Goal: Task Accomplishment & Management: Use online tool/utility

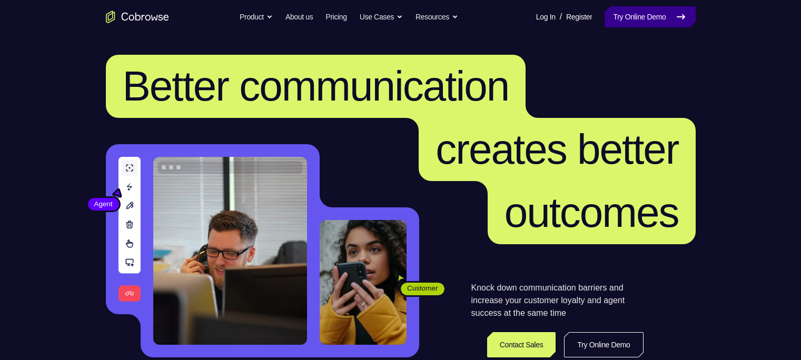
click at [655, 20] on link "Try Online Demo" at bounding box center [650, 16] width 91 height 21
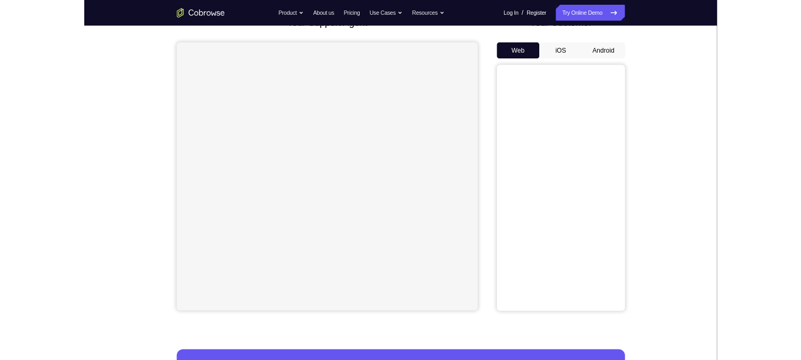
scroll to position [82, 0]
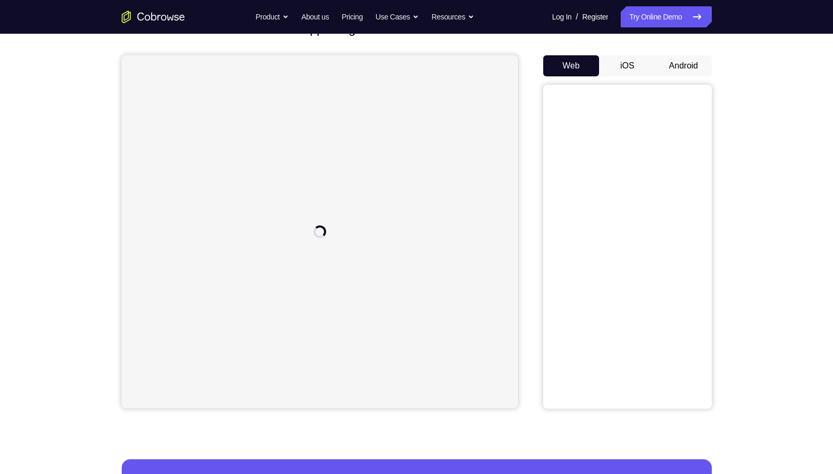
click at [683, 67] on button "Android" at bounding box center [683, 65] width 56 height 21
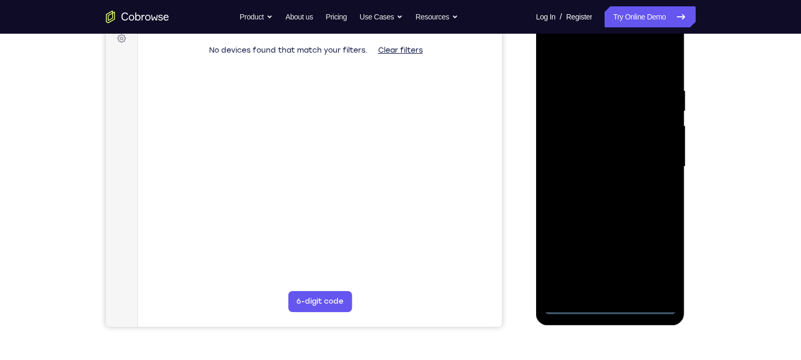
scroll to position [164, 0]
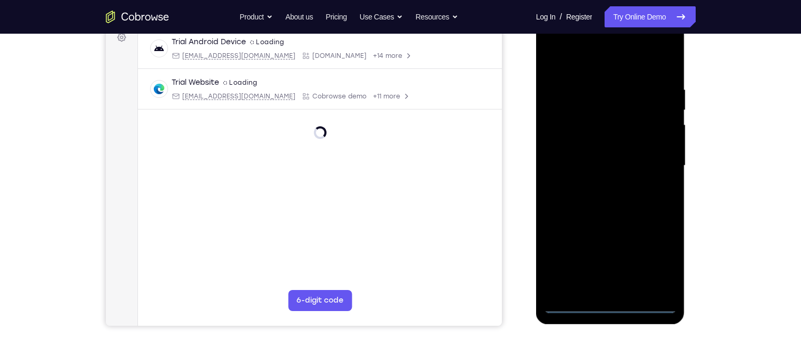
click at [609, 306] on div at bounding box center [610, 165] width 133 height 295
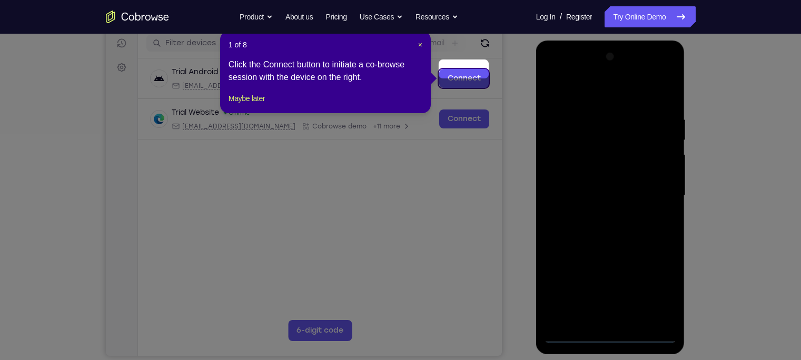
scroll to position [148, 0]
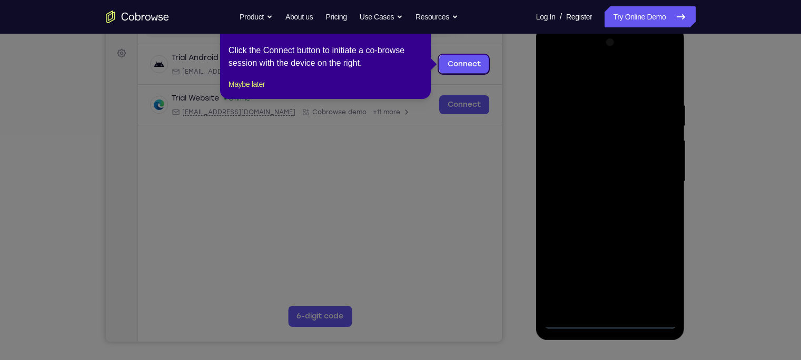
click at [470, 160] on icon at bounding box center [405, 180] width 811 height 360
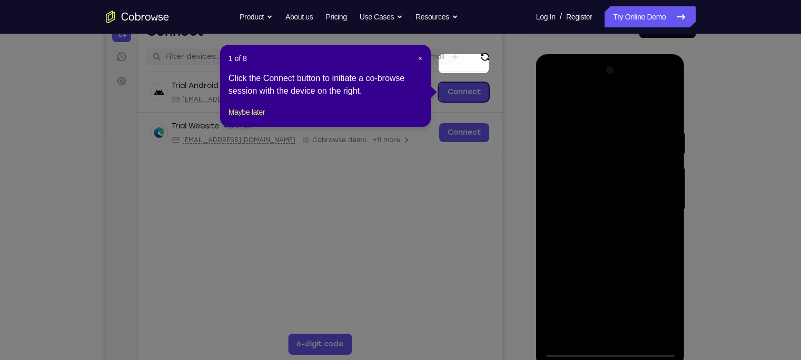
scroll to position [119, 0]
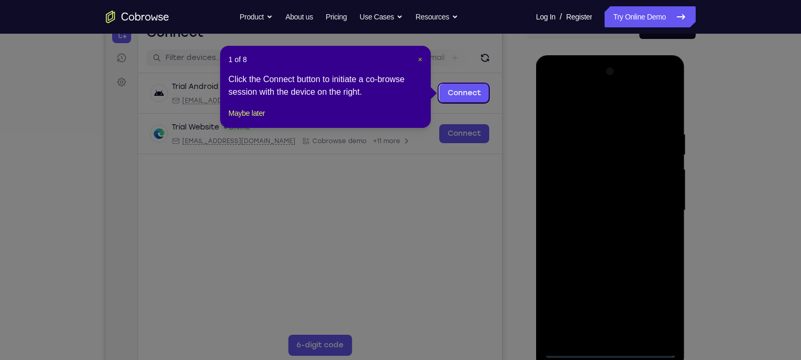
click at [421, 62] on span "×" at bounding box center [420, 59] width 4 height 8
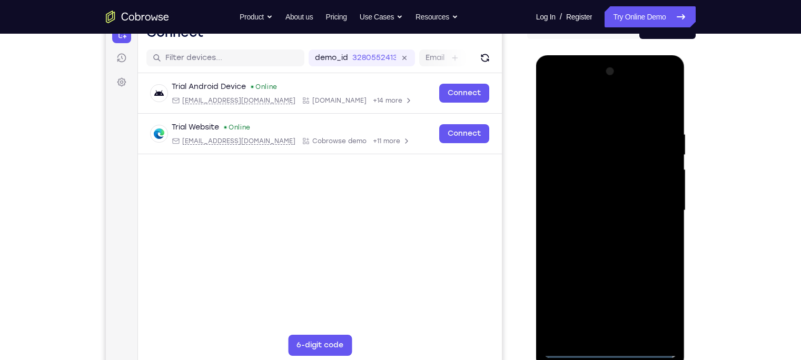
click at [655, 308] on div at bounding box center [610, 210] width 133 height 295
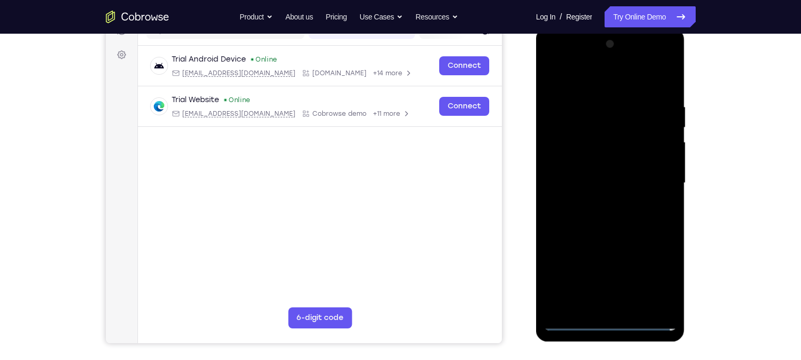
scroll to position [143, 0]
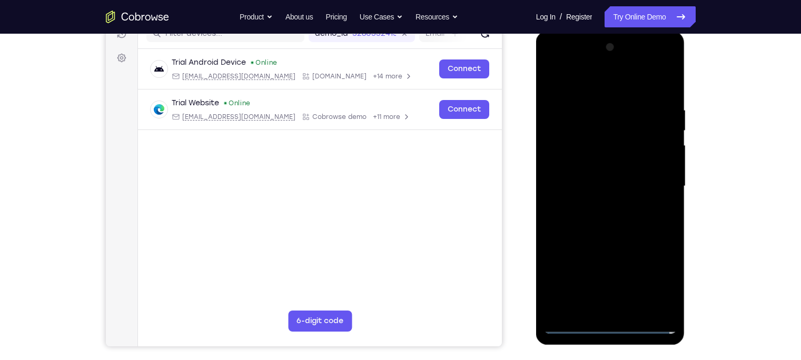
click at [568, 64] on div at bounding box center [610, 186] width 133 height 295
click at [655, 183] on div at bounding box center [610, 186] width 133 height 295
click at [600, 206] on div at bounding box center [610, 186] width 133 height 295
click at [592, 176] on div at bounding box center [610, 186] width 133 height 295
click at [566, 207] on div at bounding box center [610, 186] width 133 height 295
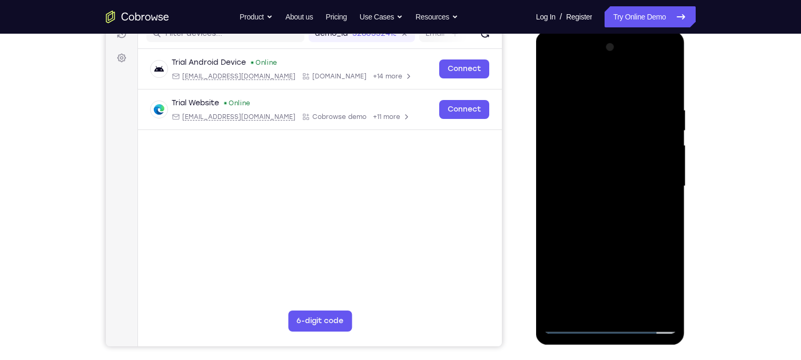
click at [600, 186] on div at bounding box center [610, 186] width 133 height 295
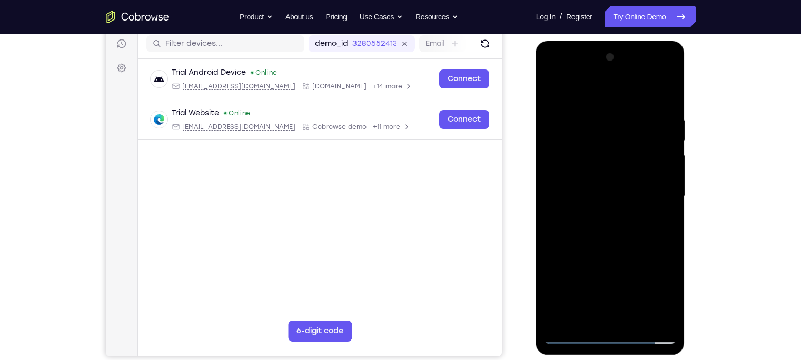
scroll to position [134, 0]
click at [592, 199] on div at bounding box center [610, 195] width 133 height 295
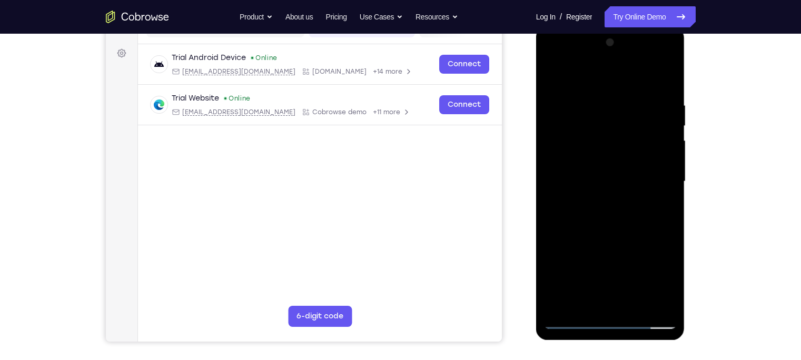
click at [668, 96] on div at bounding box center [610, 181] width 133 height 295
drag, startPoint x: 645, startPoint y: 232, endPoint x: 648, endPoint y: 161, distance: 71.2
click at [648, 161] on div at bounding box center [610, 181] width 133 height 295
click at [670, 158] on div at bounding box center [610, 181] width 133 height 295
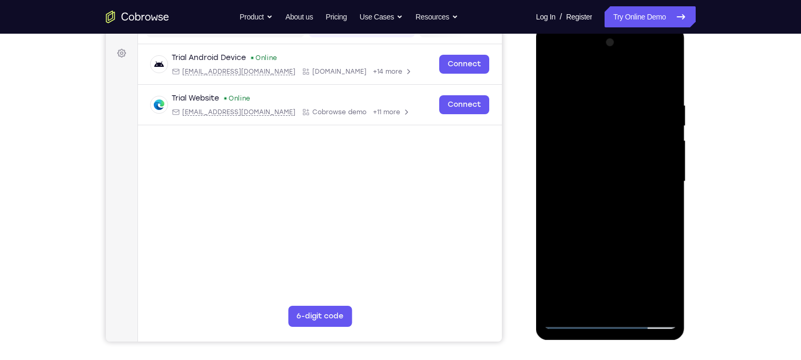
click at [670, 158] on div at bounding box center [610, 181] width 133 height 295
click at [637, 305] on div at bounding box center [610, 181] width 133 height 295
click at [612, 237] on div at bounding box center [610, 181] width 133 height 295
click at [571, 323] on div at bounding box center [610, 181] width 133 height 295
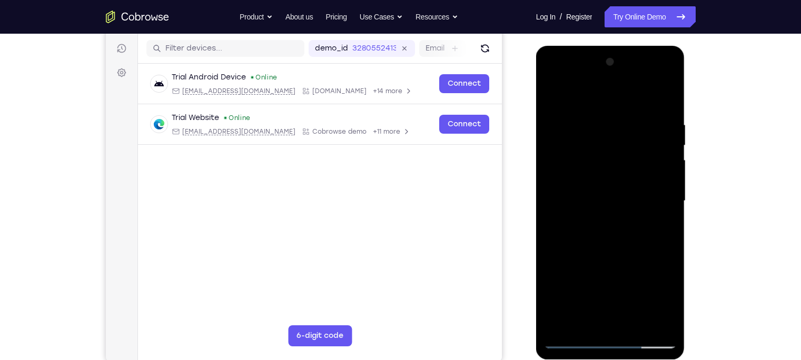
scroll to position [127, 0]
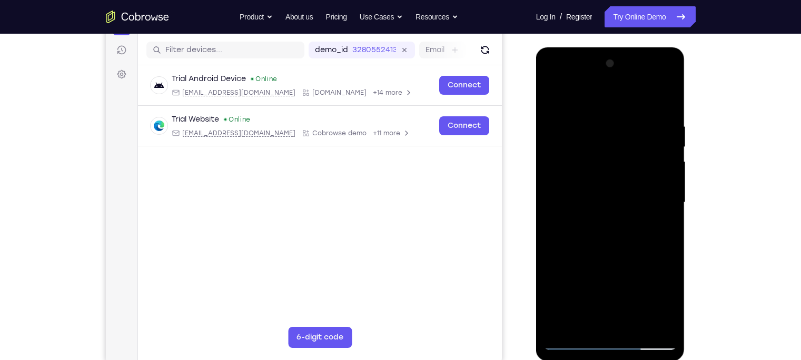
click at [583, 325] on div at bounding box center [610, 202] width 133 height 295
drag, startPoint x: 603, startPoint y: 104, endPoint x: 588, endPoint y: 8, distance: 97.1
click at [588, 47] on html "Online web based iOS Simulators and Android Emulators. Run iPhone, iPad, Mobile…" at bounding box center [611, 205] width 150 height 316
click at [584, 97] on div at bounding box center [610, 202] width 133 height 295
click at [561, 231] on div at bounding box center [610, 202] width 133 height 295
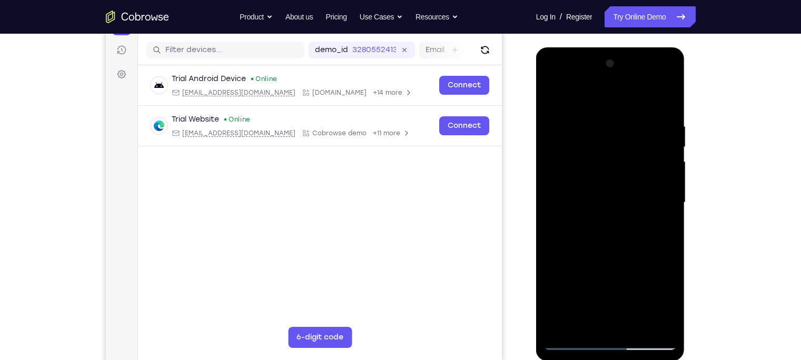
click at [670, 95] on div at bounding box center [610, 202] width 133 height 295
drag, startPoint x: 636, startPoint y: 207, endPoint x: 624, endPoint y: 107, distance: 100.8
click at [624, 107] on div at bounding box center [610, 202] width 133 height 295
drag, startPoint x: 634, startPoint y: 232, endPoint x: 625, endPoint y: 138, distance: 94.7
click at [625, 138] on div at bounding box center [610, 202] width 133 height 295
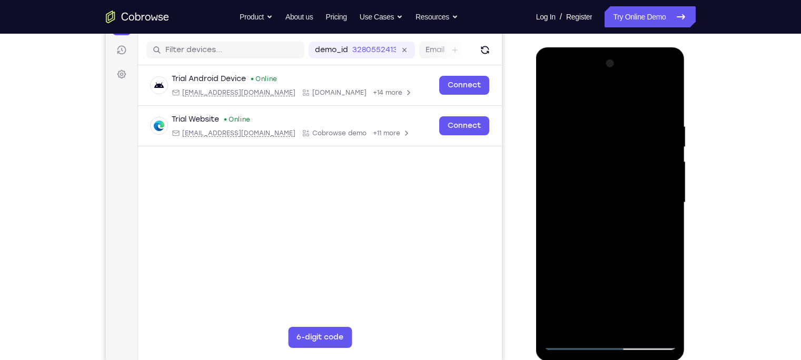
drag, startPoint x: 633, startPoint y: 229, endPoint x: 626, endPoint y: 104, distance: 125.0
click at [626, 104] on div at bounding box center [610, 202] width 133 height 295
drag, startPoint x: 623, startPoint y: 239, endPoint x: 623, endPoint y: 130, distance: 109.1
click at [623, 130] on div at bounding box center [610, 202] width 133 height 295
drag, startPoint x: 617, startPoint y: 250, endPoint x: 620, endPoint y: 183, distance: 66.4
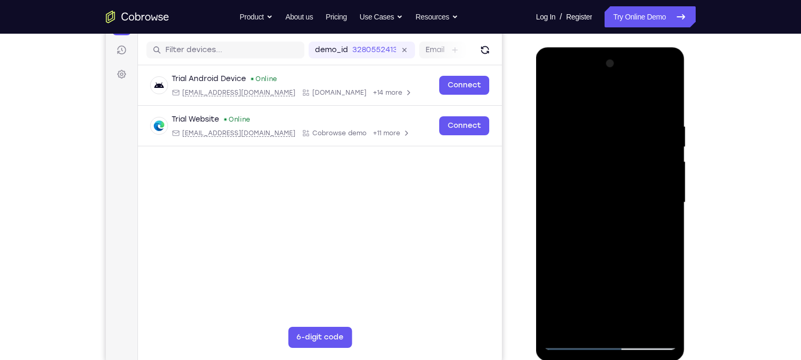
click at [620, 183] on div at bounding box center [610, 202] width 133 height 295
drag, startPoint x: 621, startPoint y: 254, endPoint x: 660, endPoint y: 54, distance: 204.1
click at [660, 54] on div at bounding box center [610, 204] width 149 height 314
drag, startPoint x: 609, startPoint y: 152, endPoint x: 614, endPoint y: 254, distance: 102.9
click at [614, 254] on div at bounding box center [610, 202] width 133 height 295
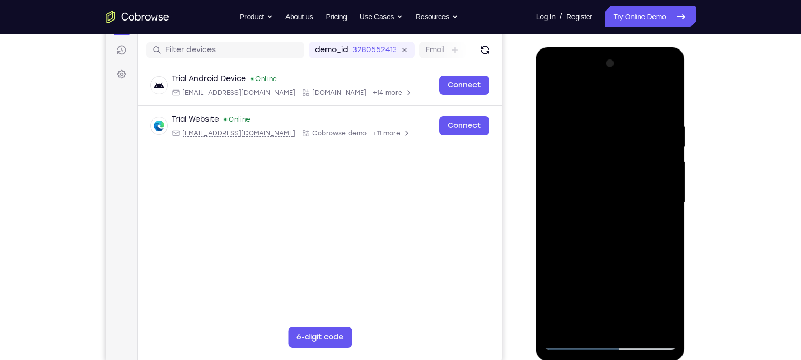
drag, startPoint x: 618, startPoint y: 169, endPoint x: 618, endPoint y: 284, distance: 115.4
click at [618, 284] on div at bounding box center [610, 202] width 133 height 295
drag, startPoint x: 625, startPoint y: 150, endPoint x: 630, endPoint y: 283, distance: 132.8
click at [630, 283] on div at bounding box center [610, 202] width 133 height 295
drag, startPoint x: 634, startPoint y: 173, endPoint x: 636, endPoint y: 287, distance: 113.3
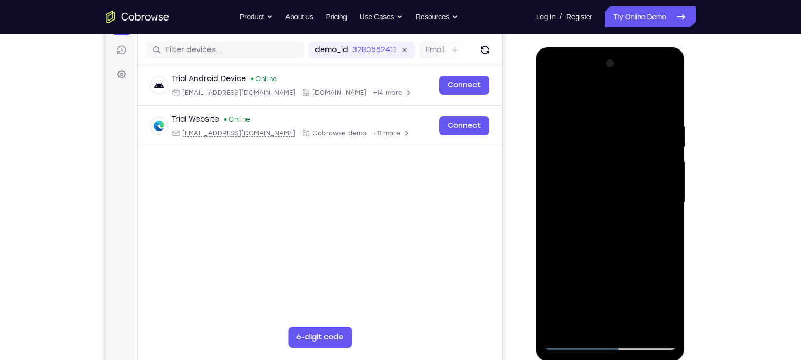
click at [636, 287] on div at bounding box center [610, 202] width 133 height 295
drag, startPoint x: 630, startPoint y: 144, endPoint x: 621, endPoint y: 287, distance: 143.1
click at [621, 287] on div at bounding box center [610, 202] width 133 height 295
drag, startPoint x: 592, startPoint y: 167, endPoint x: 588, endPoint y: 294, distance: 127.0
click at [588, 294] on div at bounding box center [610, 202] width 133 height 295
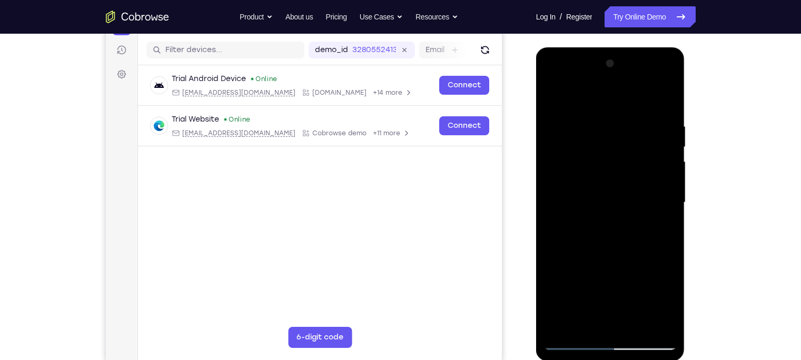
drag, startPoint x: 600, startPoint y: 136, endPoint x: 595, endPoint y: 198, distance: 61.3
click at [595, 198] on div at bounding box center [610, 202] width 133 height 295
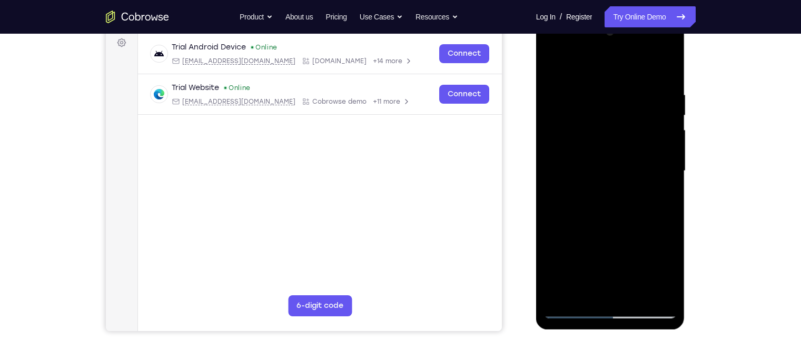
scroll to position [143, 0]
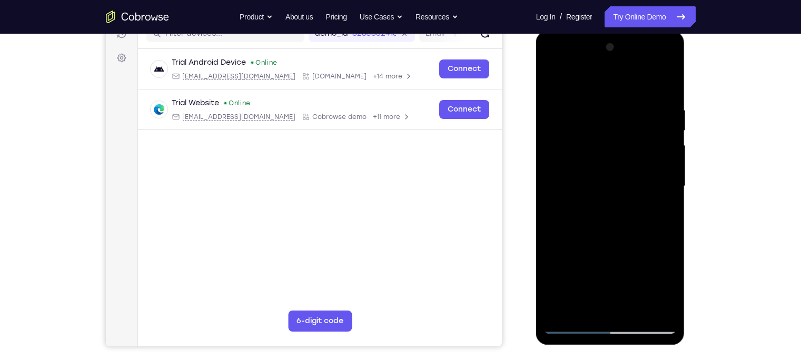
drag, startPoint x: 629, startPoint y: 140, endPoint x: 618, endPoint y: 277, distance: 137.4
click at [618, 277] on div at bounding box center [610, 186] width 133 height 295
drag, startPoint x: 616, startPoint y: 151, endPoint x: 613, endPoint y: 244, distance: 92.8
click at [613, 244] on div at bounding box center [610, 186] width 133 height 295
drag, startPoint x: 631, startPoint y: 141, endPoint x: 632, endPoint y: 231, distance: 90.1
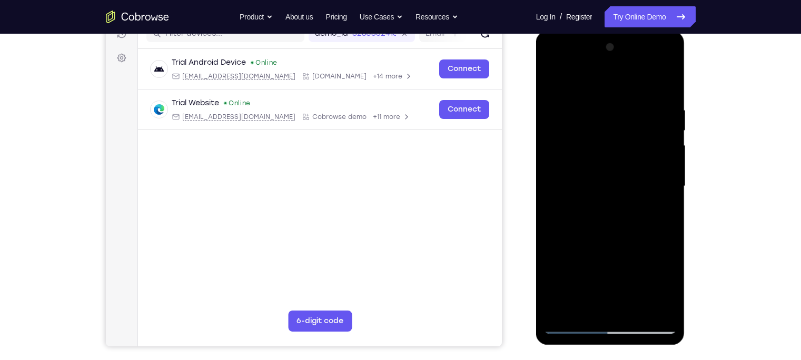
click at [632, 231] on div at bounding box center [610, 186] width 133 height 295
drag, startPoint x: 650, startPoint y: 111, endPoint x: 652, endPoint y: 202, distance: 91.7
click at [652, 202] on div at bounding box center [610, 186] width 133 height 295
click at [583, 172] on div at bounding box center [610, 186] width 133 height 295
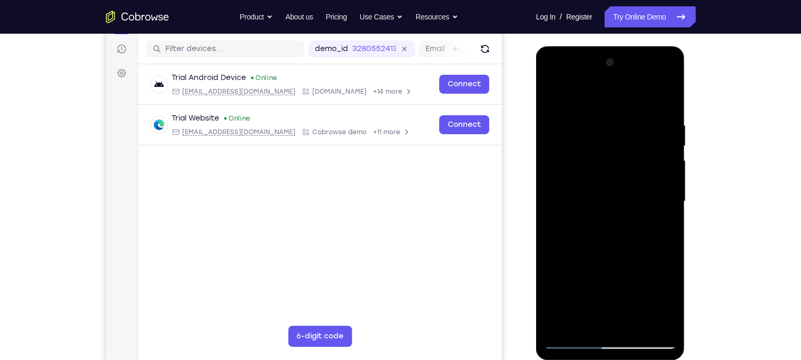
scroll to position [126, 0]
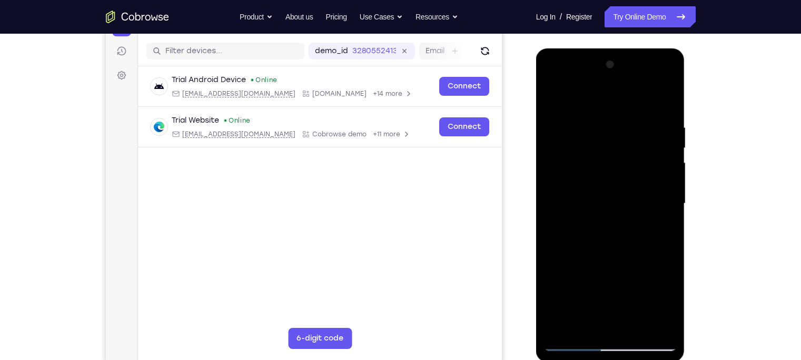
drag, startPoint x: 623, startPoint y: 160, endPoint x: 634, endPoint y: 274, distance: 114.3
click at [634, 274] on div at bounding box center [610, 203] width 133 height 295
click at [657, 232] on div at bounding box center [610, 203] width 133 height 295
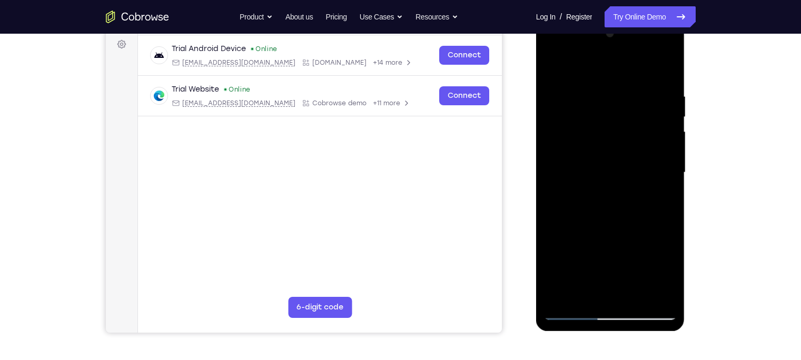
scroll to position [158, 0]
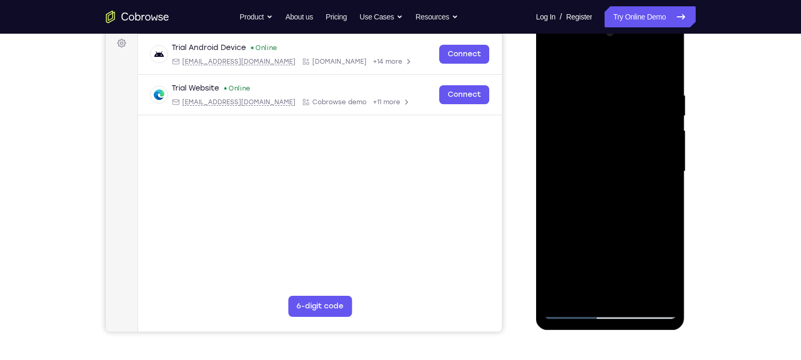
click at [639, 297] on div at bounding box center [610, 171] width 133 height 295
click at [570, 313] on div at bounding box center [610, 171] width 133 height 295
click at [559, 298] on div at bounding box center [610, 171] width 133 height 295
click at [562, 297] on div at bounding box center [610, 171] width 133 height 295
click at [669, 64] on div at bounding box center [610, 171] width 133 height 295
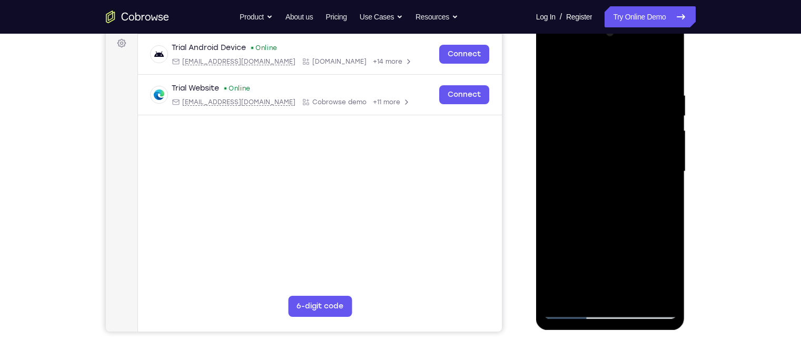
click at [582, 162] on div at bounding box center [610, 171] width 133 height 295
click at [562, 135] on div at bounding box center [610, 171] width 133 height 295
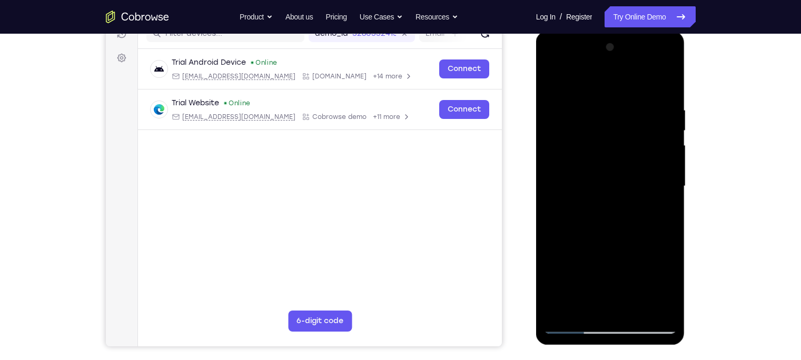
scroll to position [144, 0]
click at [661, 136] on div at bounding box center [610, 185] width 133 height 295
click at [663, 121] on div at bounding box center [610, 185] width 133 height 295
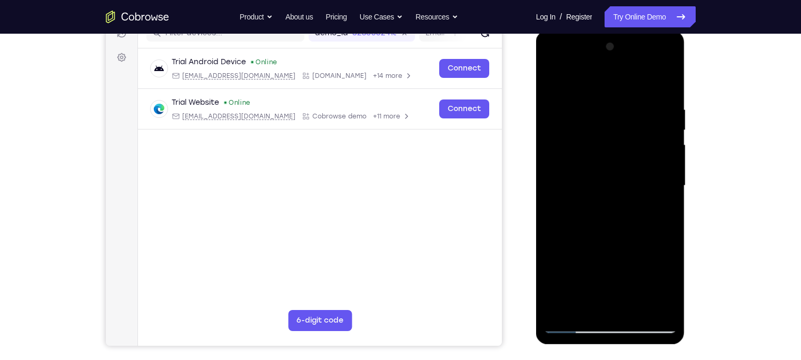
click at [660, 106] on div at bounding box center [610, 185] width 133 height 295
click at [668, 98] on div at bounding box center [610, 185] width 133 height 295
click at [668, 127] on div at bounding box center [610, 185] width 133 height 295
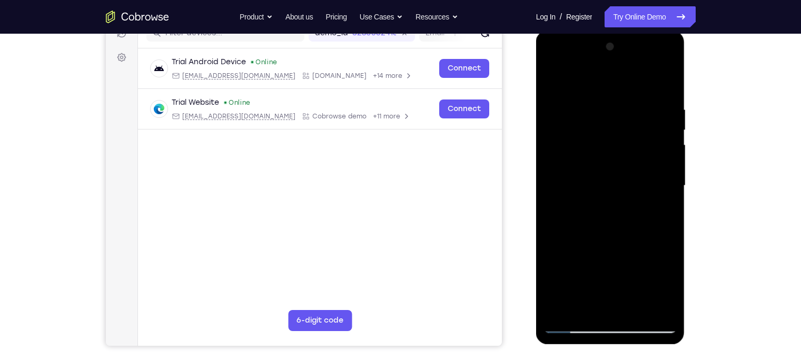
click at [668, 127] on div at bounding box center [610, 185] width 133 height 295
click at [670, 93] on div at bounding box center [610, 185] width 133 height 295
click at [666, 102] on div at bounding box center [610, 185] width 133 height 295
click at [669, 102] on div at bounding box center [610, 185] width 133 height 295
